Goal: Task Accomplishment & Management: Manage account settings

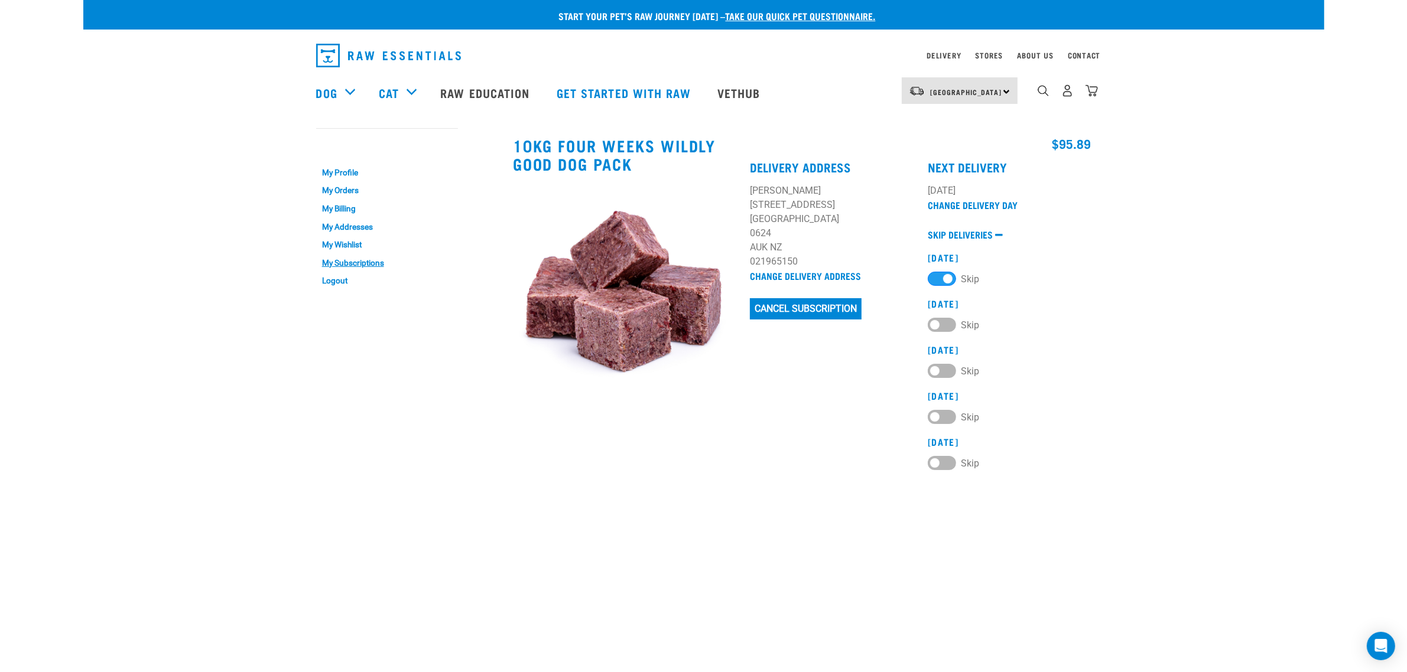
click at [90, 0] on html "Start your pet’s raw journey today – take our quick pet questionnaire. Delivery…" at bounding box center [703, 624] width 1407 height 1248
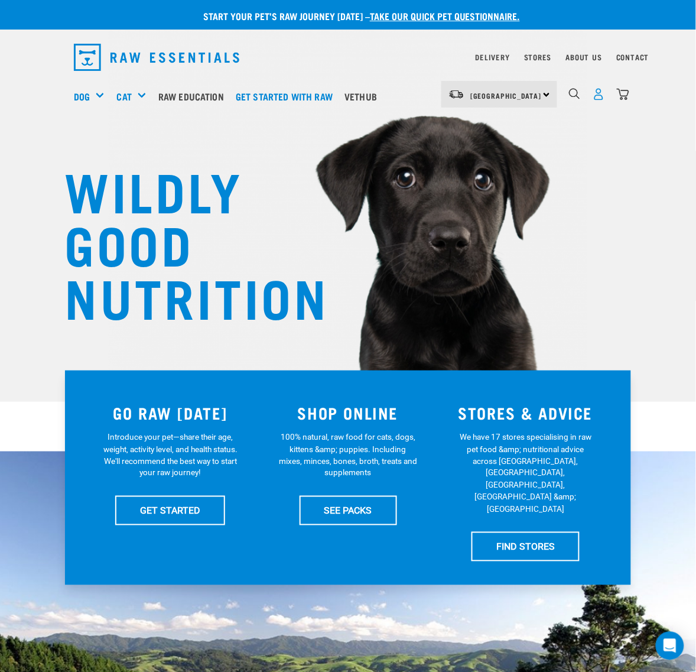
click at [599, 97] on img "dropdown navigation" at bounding box center [599, 94] width 12 height 12
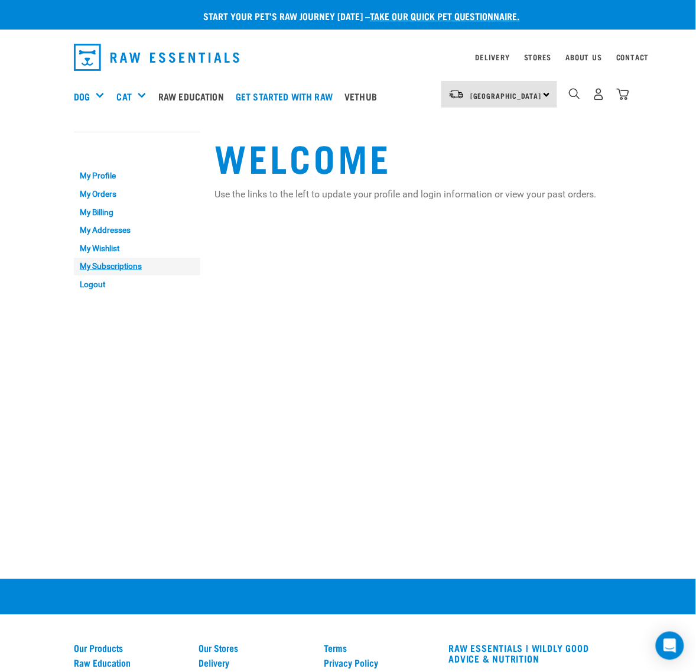
click at [113, 268] on link "My Subscriptions" at bounding box center [137, 267] width 126 height 18
